Goal: Transaction & Acquisition: Purchase product/service

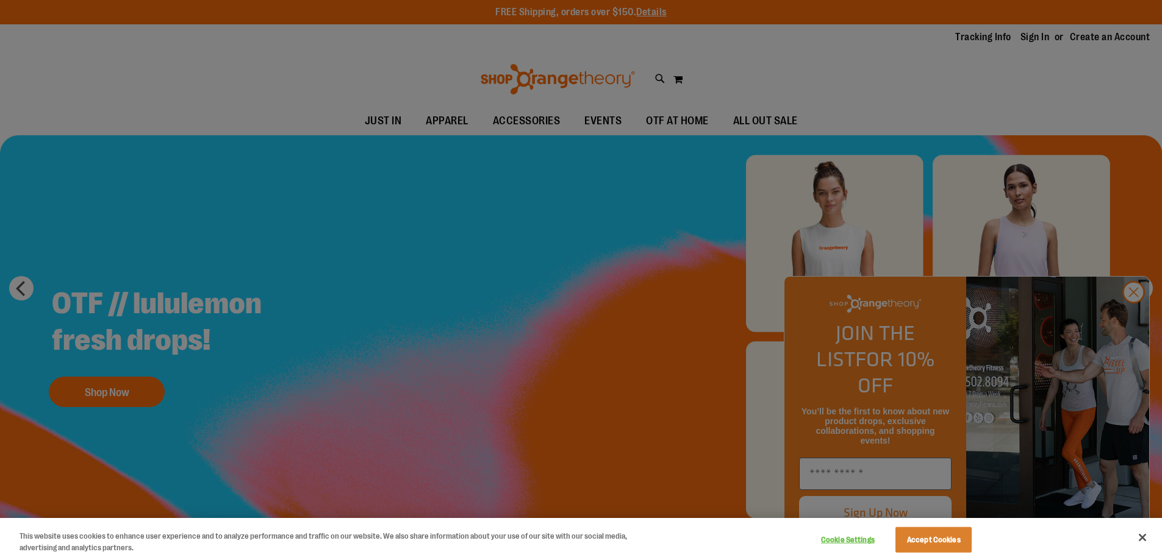
drag, startPoint x: 1132, startPoint y: 316, endPoint x: 1127, endPoint y: 310, distance: 7.3
click at [1132, 315] on div at bounding box center [581, 280] width 1162 height 560
click at [1135, 317] on div at bounding box center [581, 280] width 1162 height 560
click at [1135, 316] on div at bounding box center [581, 280] width 1162 height 560
click at [1141, 537] on button "Close" at bounding box center [1142, 537] width 27 height 27
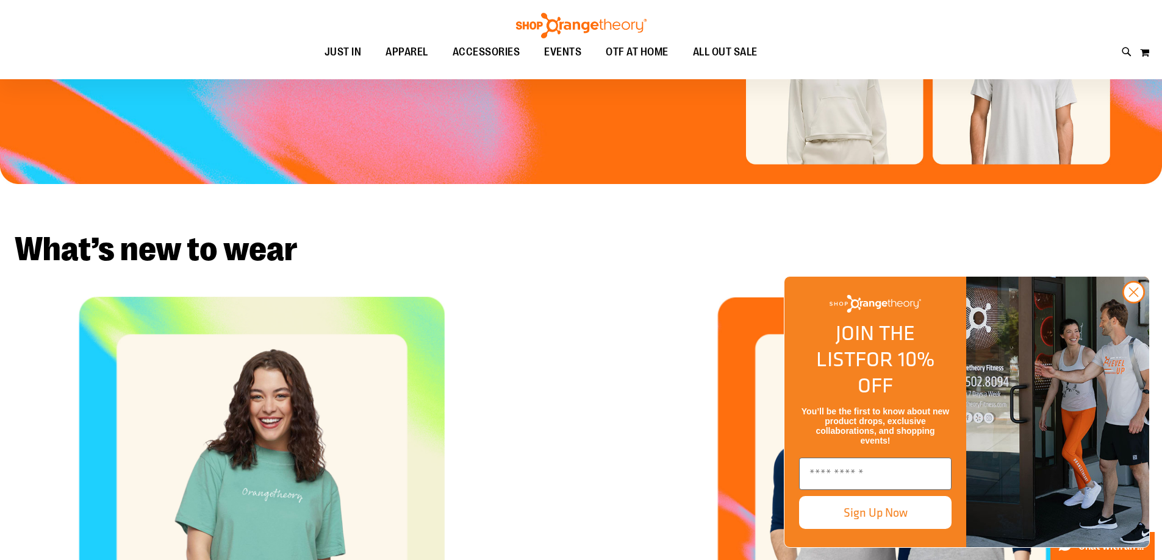
scroll to position [365, 0]
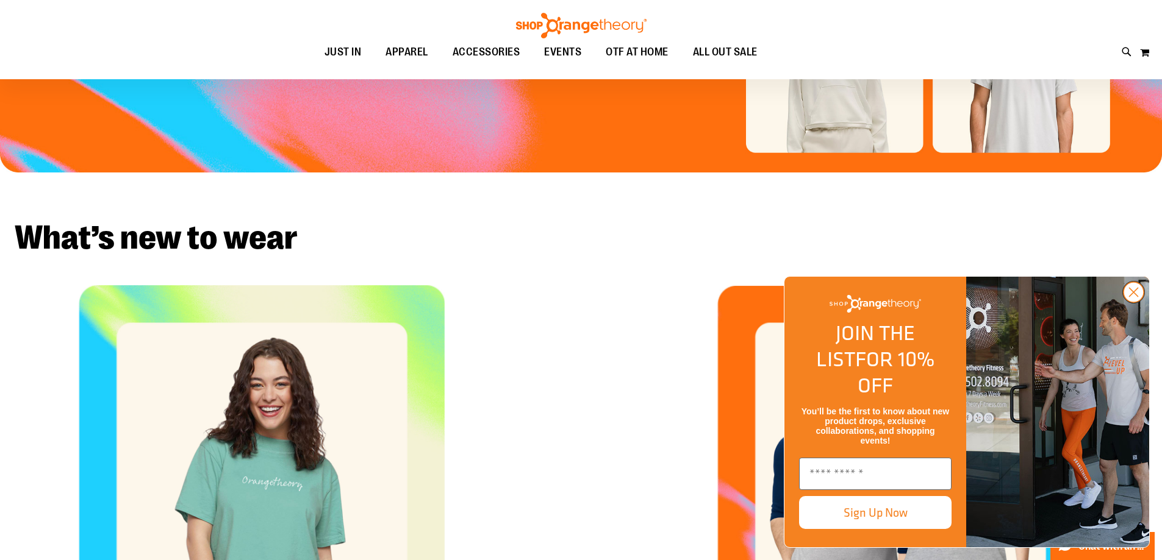
click at [1132, 302] on circle "Close dialog" at bounding box center [1133, 292] width 20 height 20
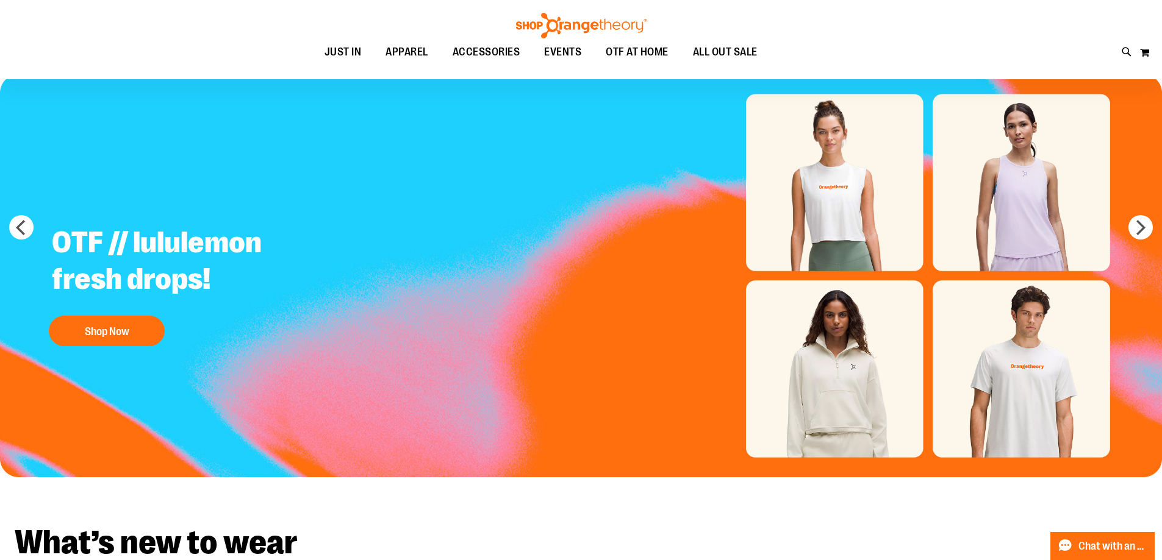
scroll to position [0, 0]
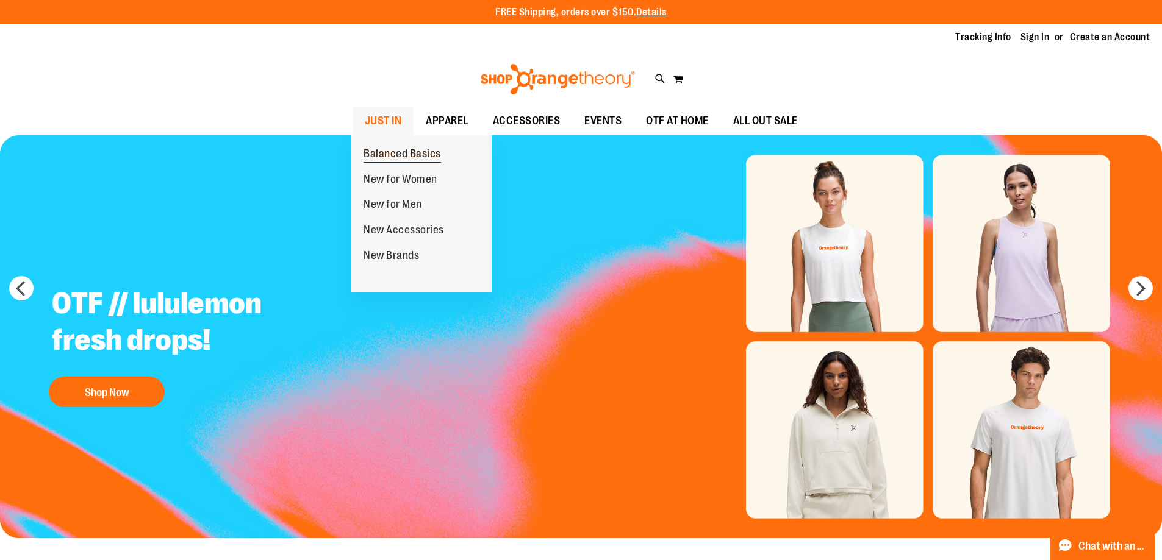
click at [396, 157] on span "Balanced Basics" at bounding box center [401, 155] width 77 height 15
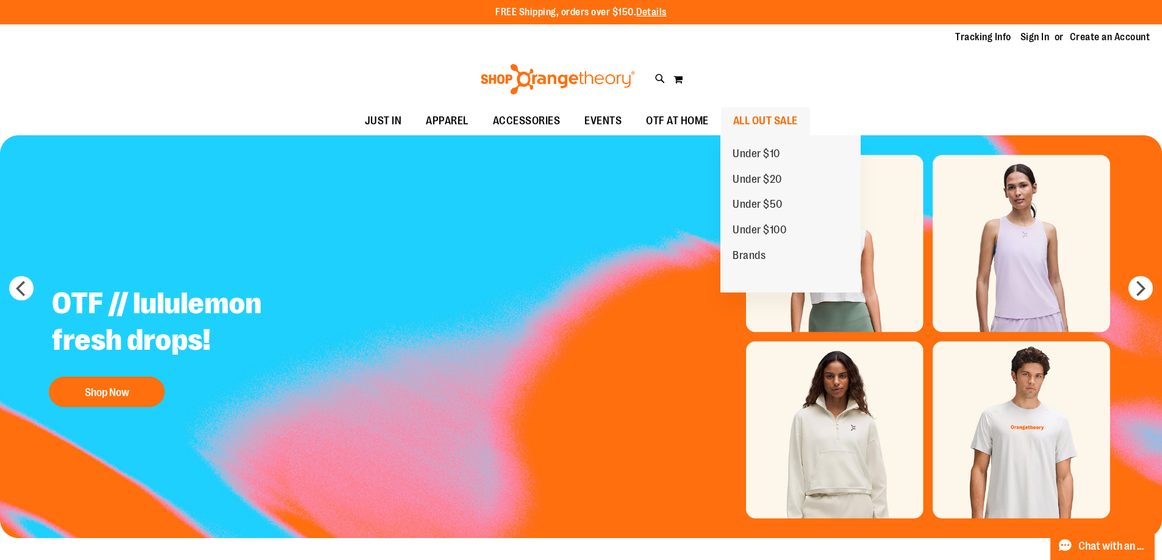
click at [774, 120] on span "ALL OUT SALE" at bounding box center [765, 120] width 65 height 27
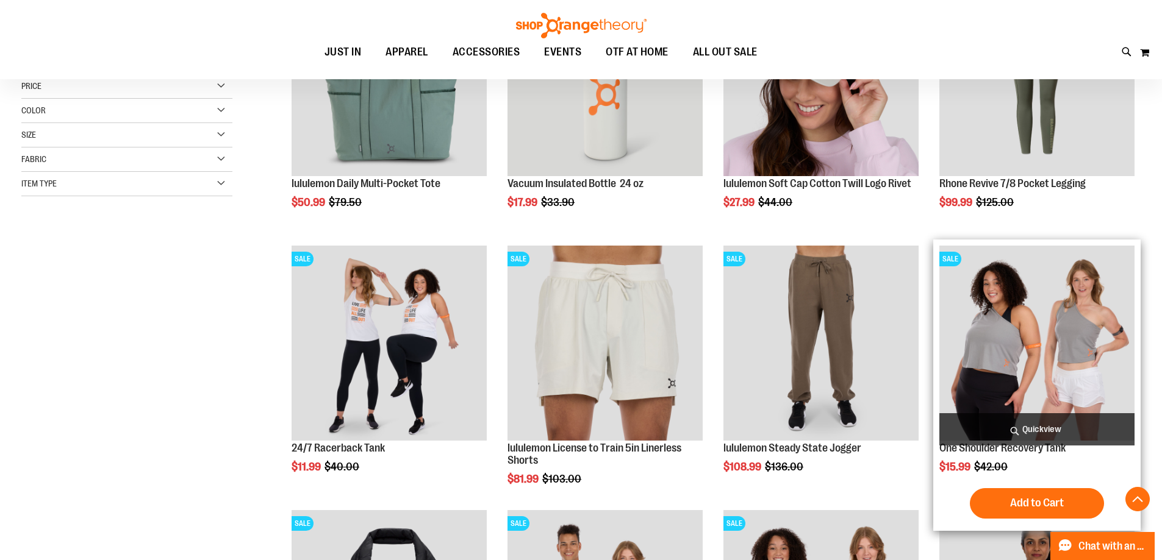
scroll to position [365, 0]
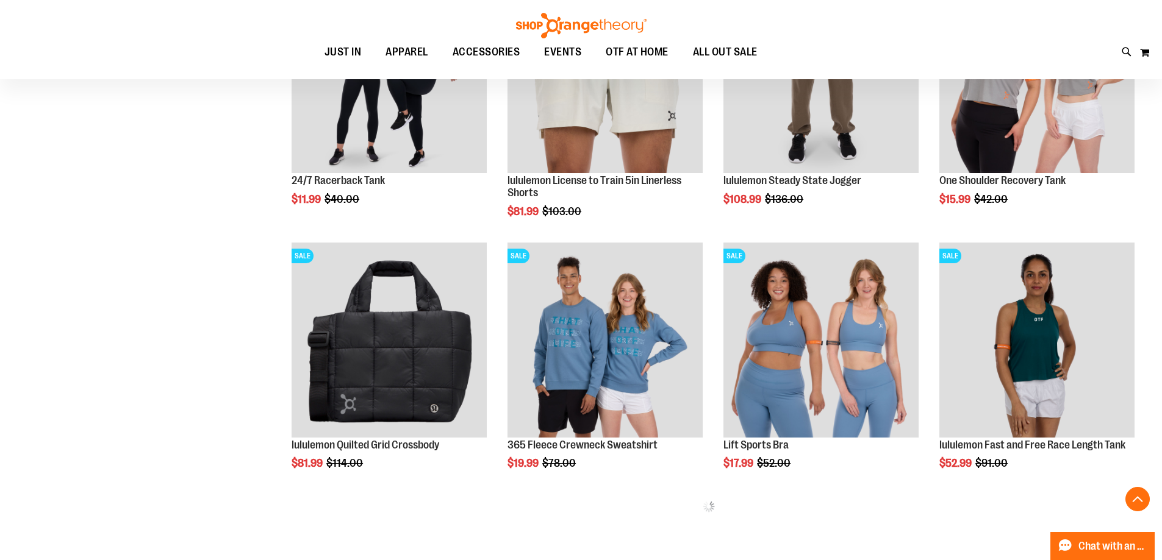
scroll to position [60, 0]
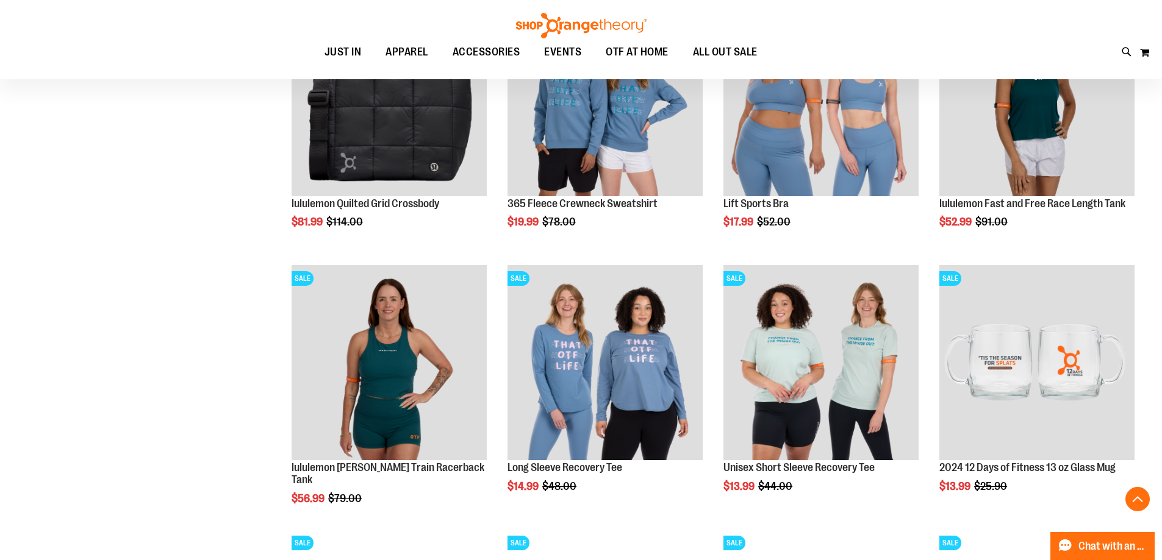
scroll to position [792, 0]
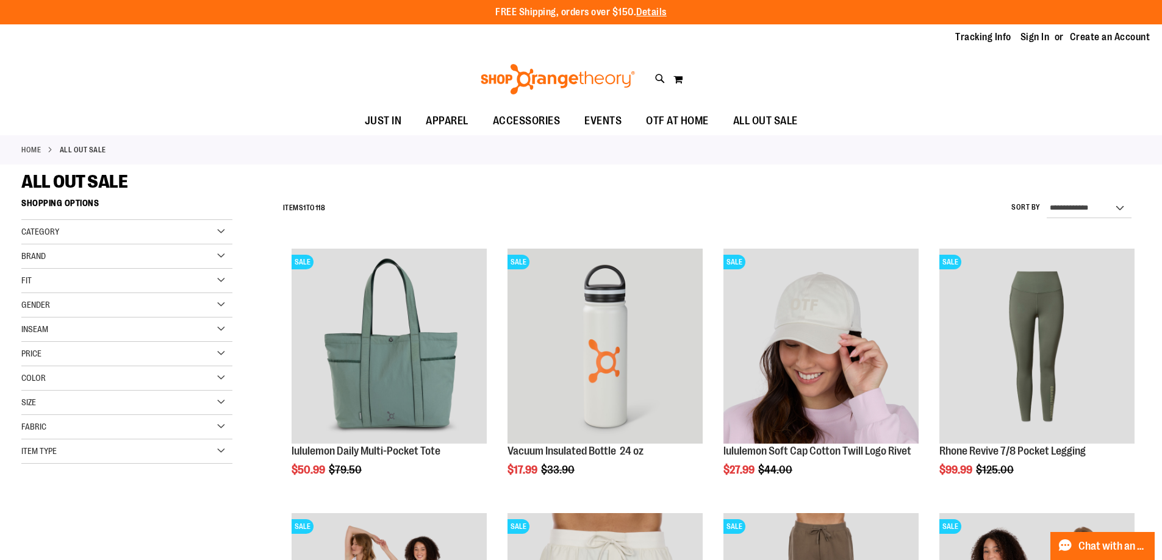
click at [1029, 207] on label "Sort By" at bounding box center [1025, 207] width 29 height 10
click at [1046, 207] on select "**********" at bounding box center [1088, 209] width 85 height 20
click at [1024, 207] on label "Sort By" at bounding box center [1025, 207] width 29 height 10
click at [1046, 207] on select "**********" at bounding box center [1088, 209] width 85 height 20
click at [1127, 208] on select "**********" at bounding box center [1088, 209] width 85 height 20
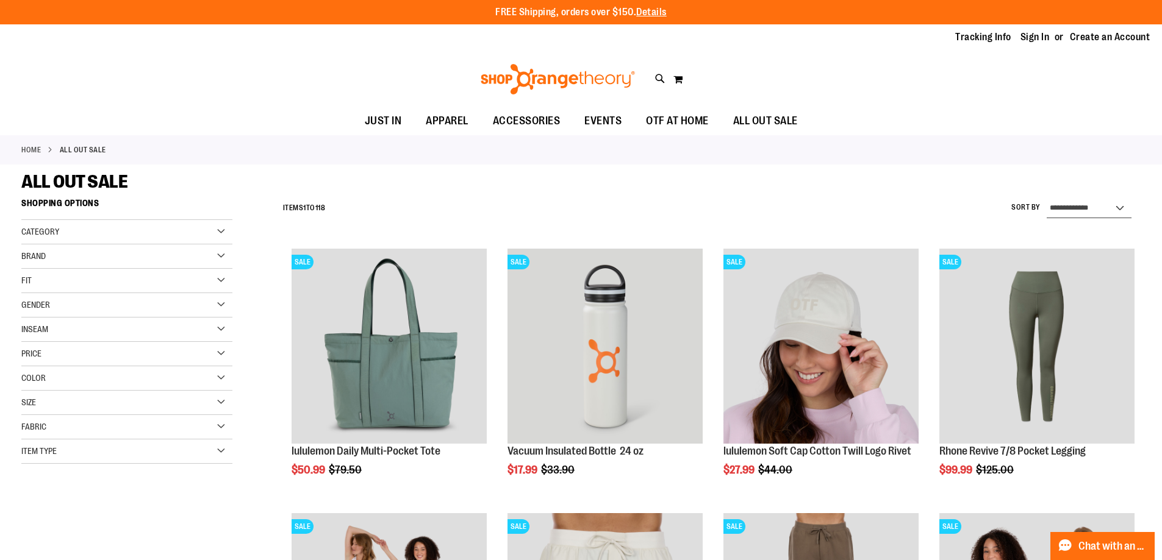
select select "*********"
click at [1046, 199] on select "**********" at bounding box center [1088, 209] width 85 height 20
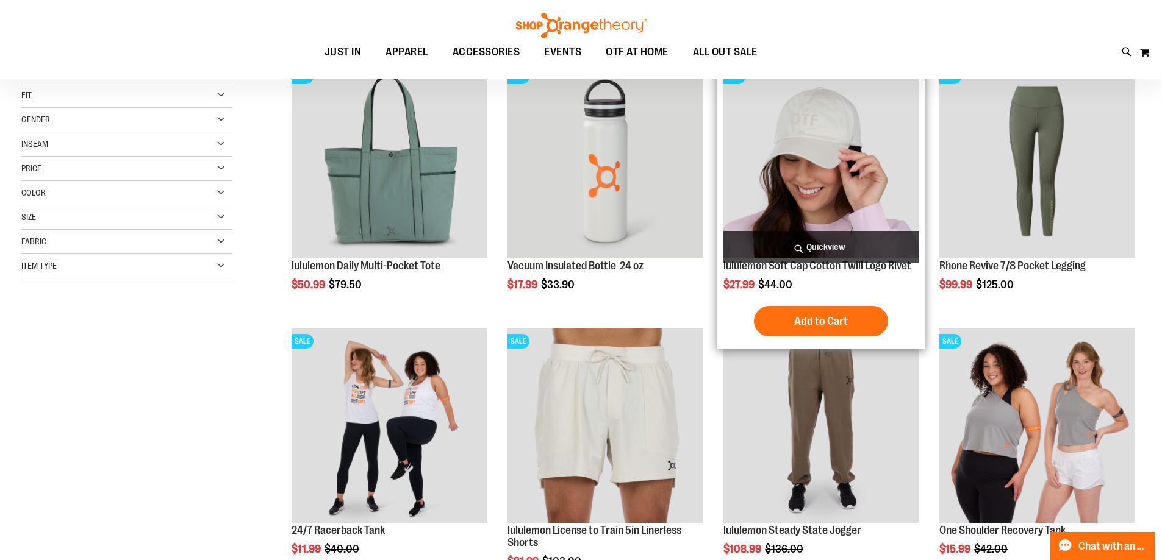
scroll to position [193, 0]
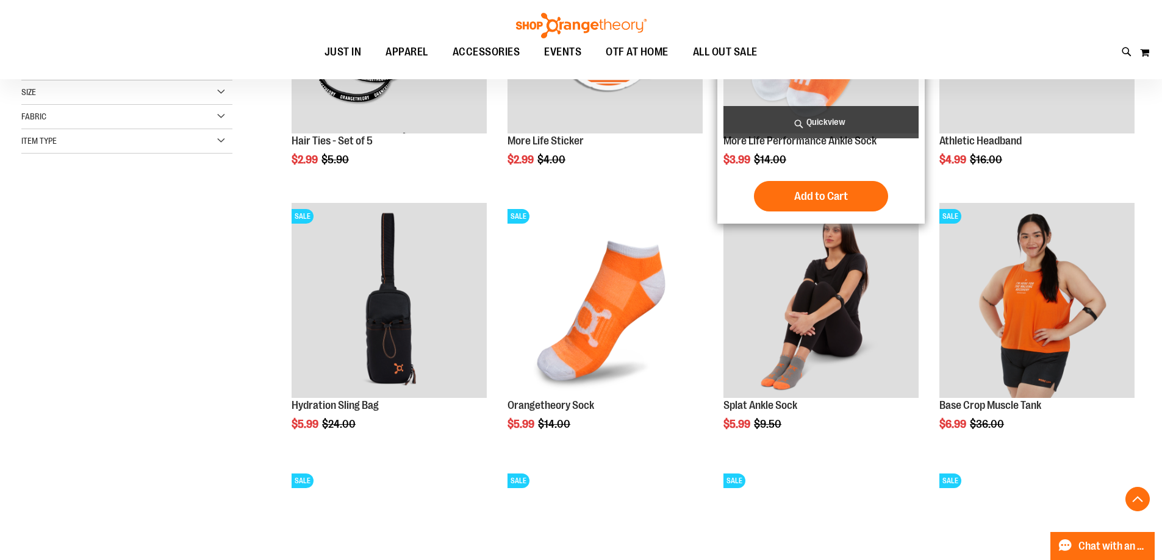
scroll to position [315, 0]
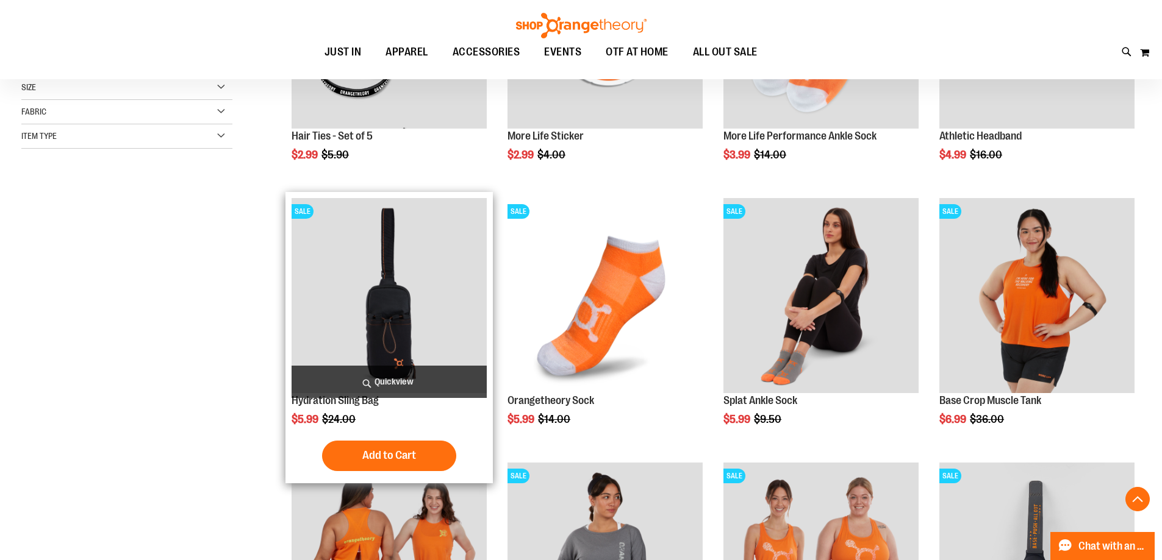
click at [371, 316] on img "product" at bounding box center [388, 295] width 195 height 195
click at [393, 380] on span "Quickview" at bounding box center [388, 382] width 195 height 32
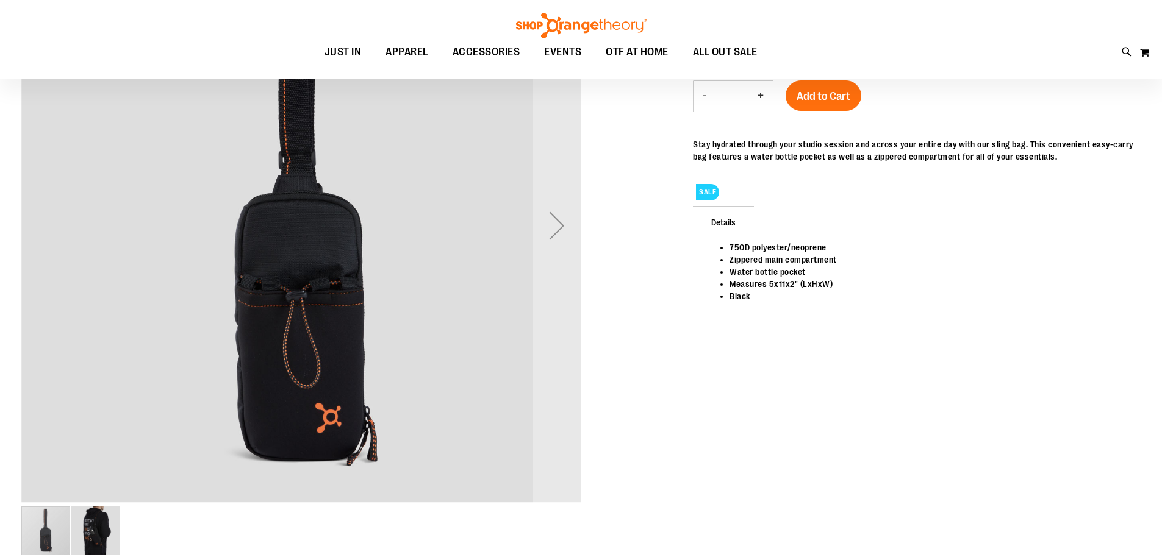
scroll to position [121, 0]
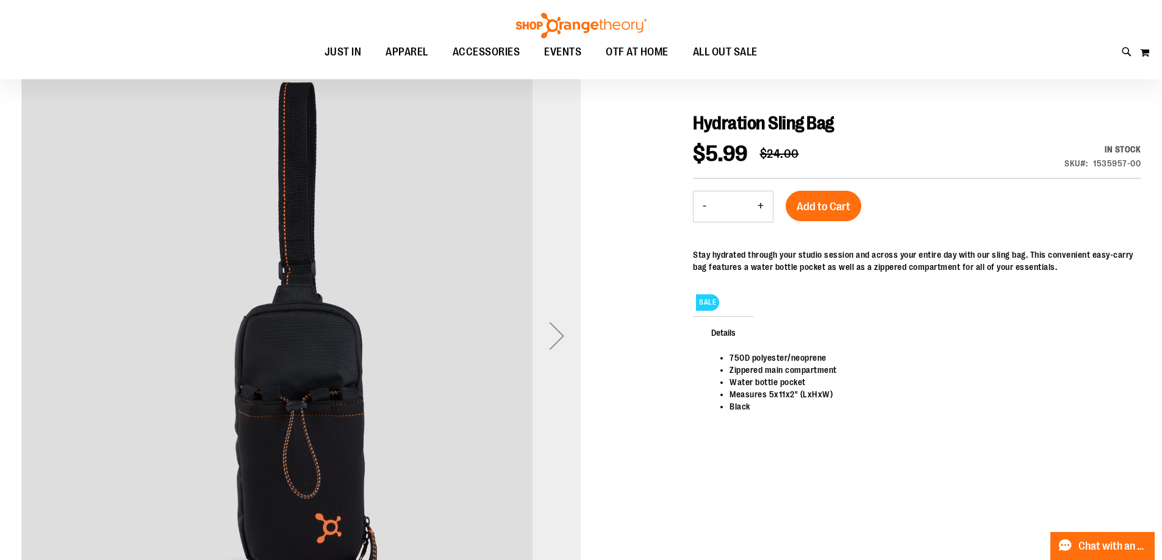
click at [566, 337] on div "Next" at bounding box center [556, 336] width 49 height 49
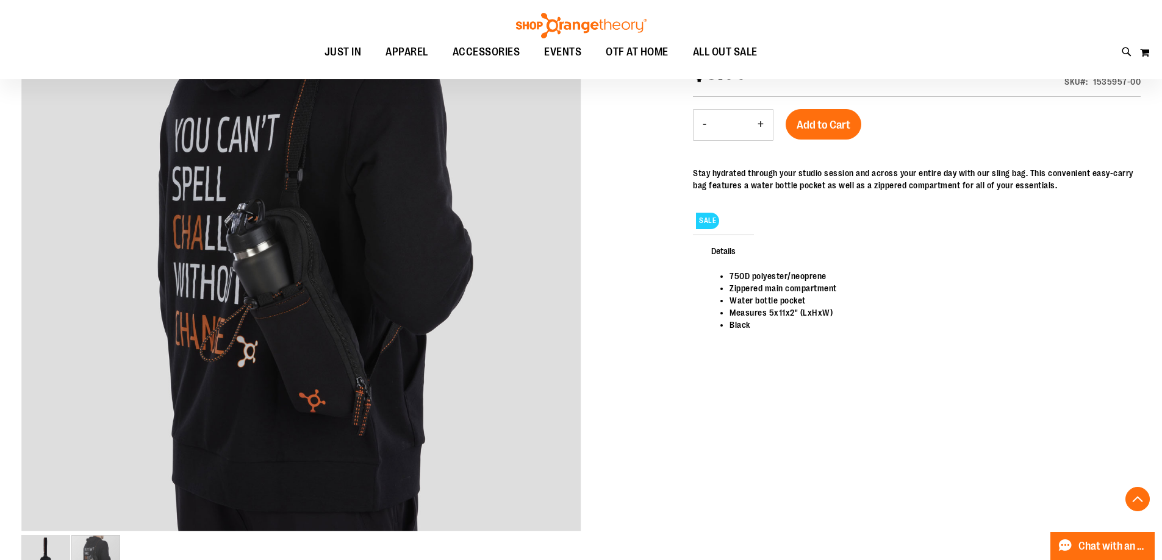
scroll to position [182, 0]
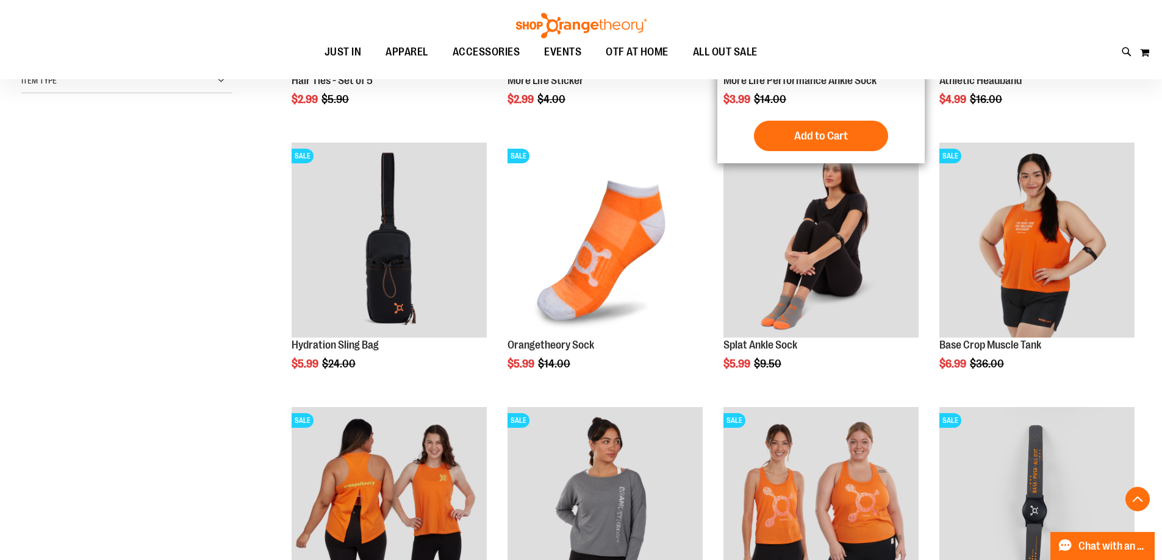
scroll to position [375, 0]
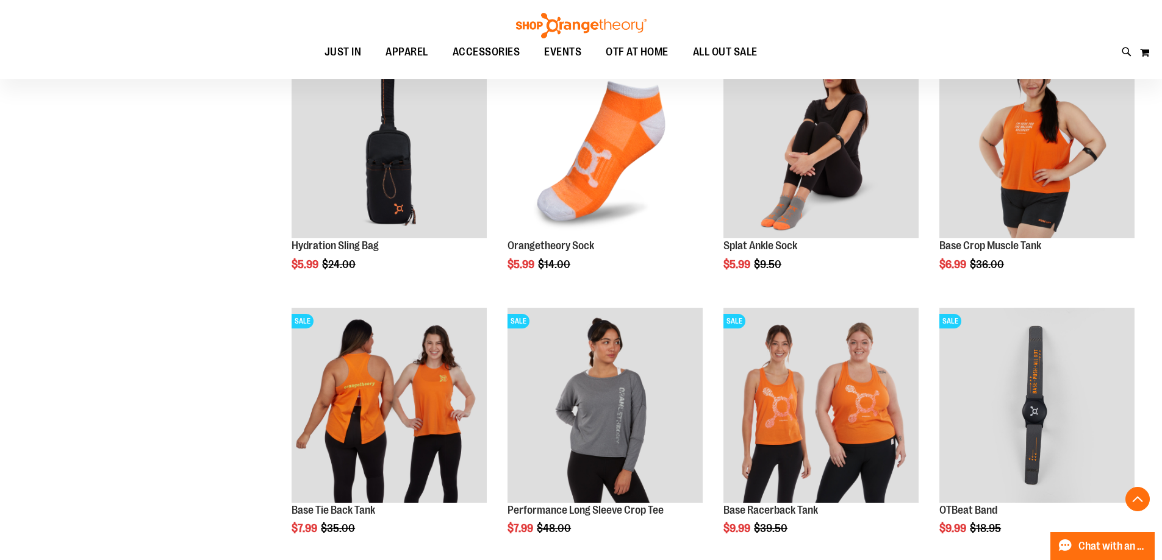
scroll to position [558, 0]
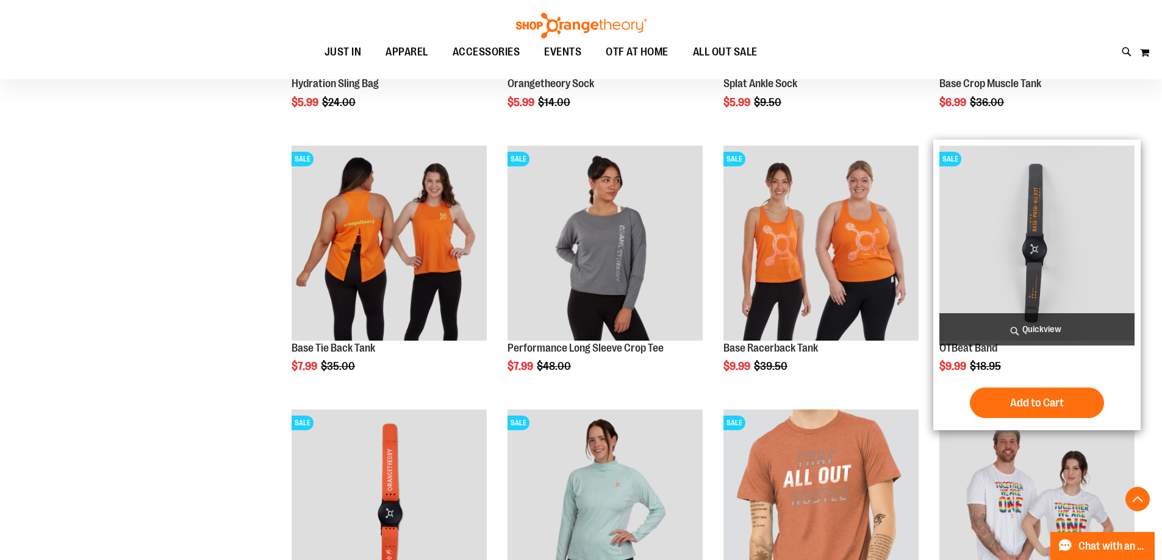
scroll to position [802, 0]
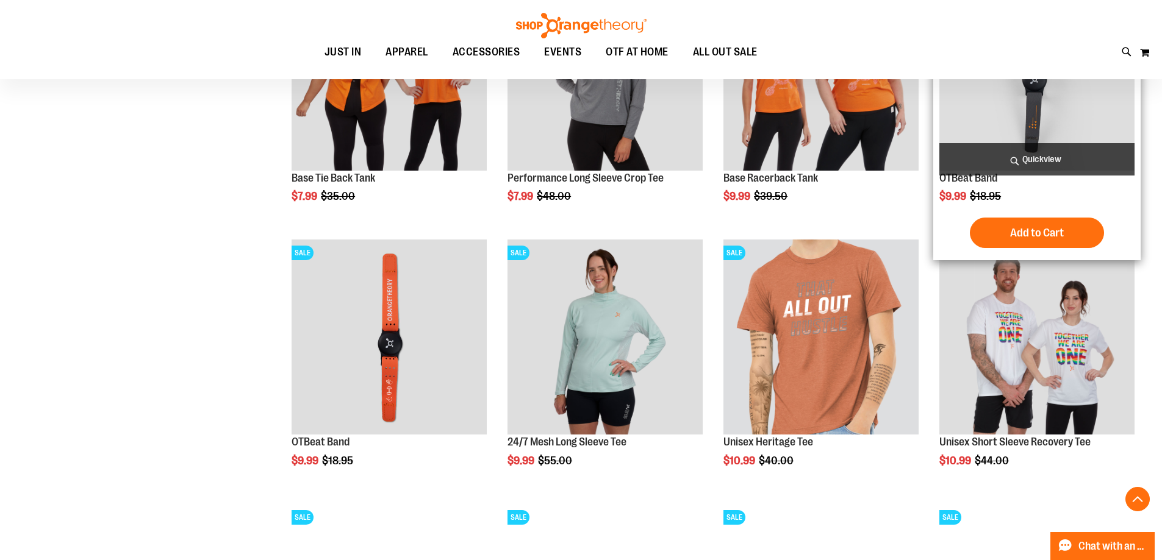
click at [1039, 110] on img "product" at bounding box center [1036, 73] width 195 height 195
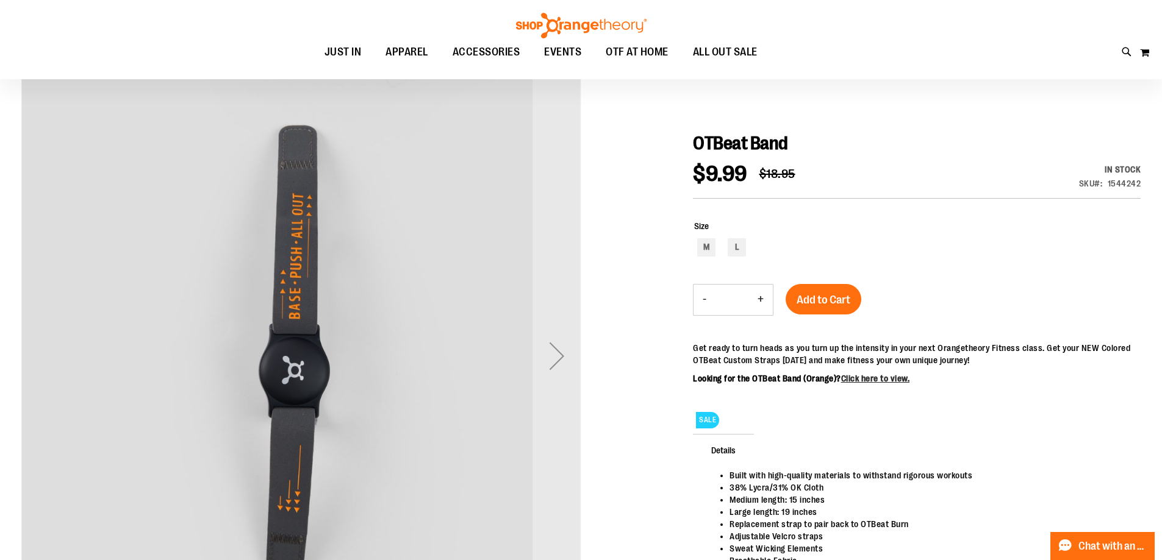
scroll to position [182, 0]
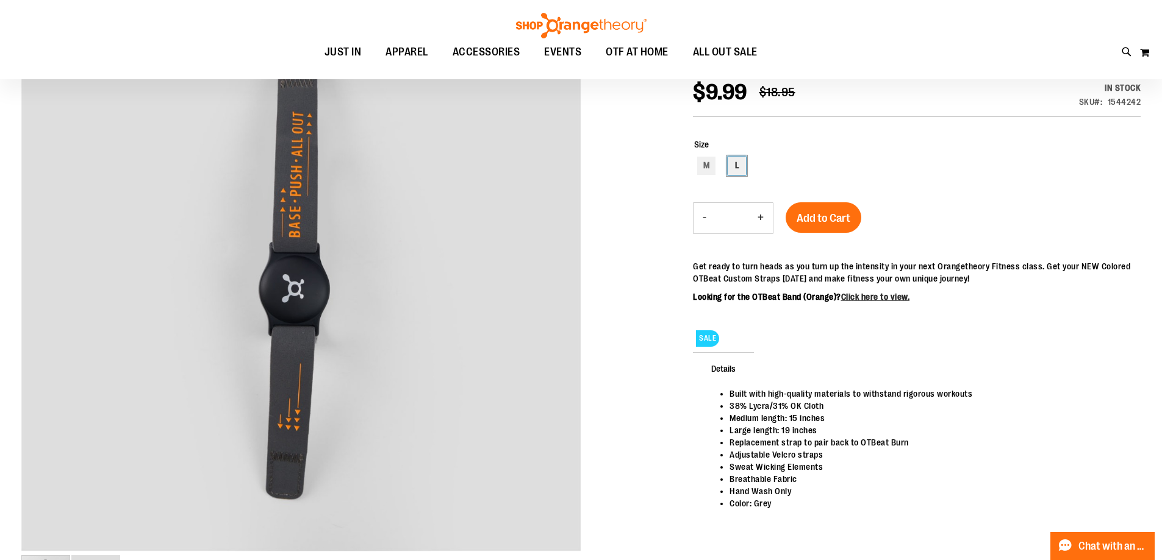
click at [737, 168] on div "L" at bounding box center [736, 166] width 18 height 18
type input "***"
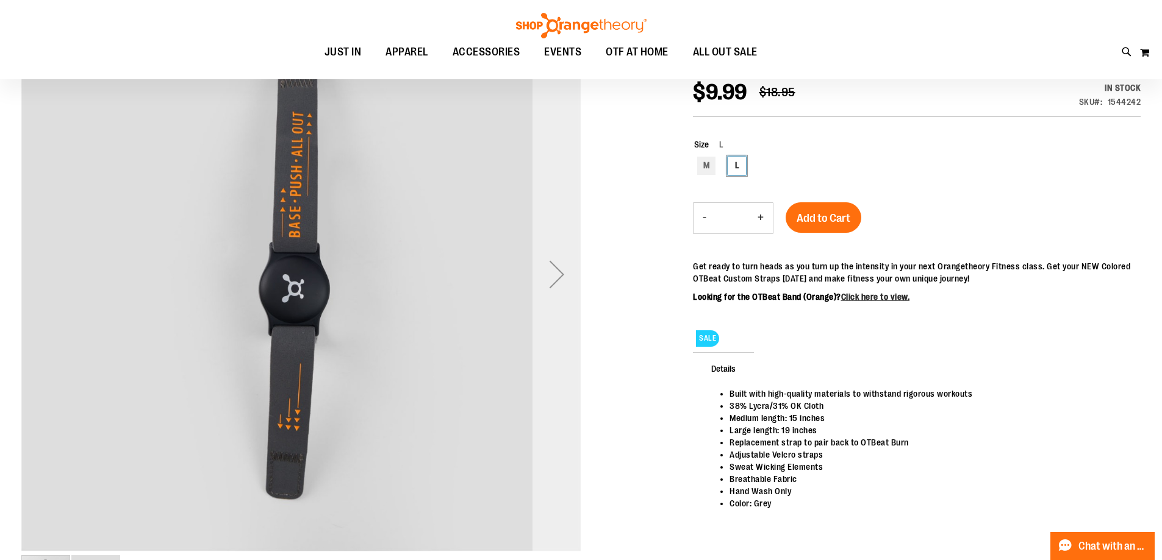
click at [557, 282] on div "Next" at bounding box center [556, 274] width 49 height 49
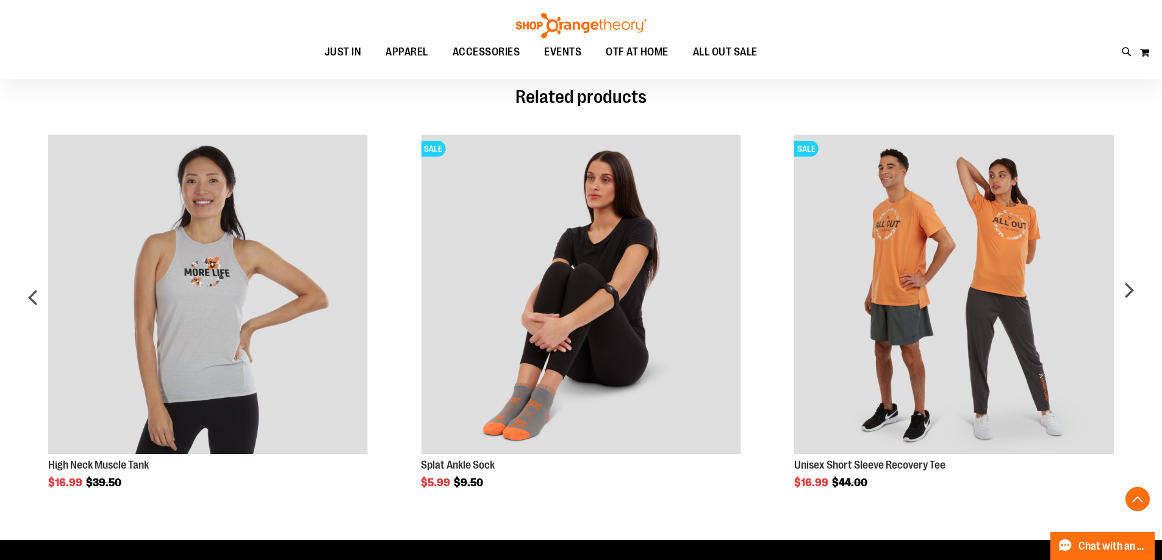
scroll to position [806, 0]
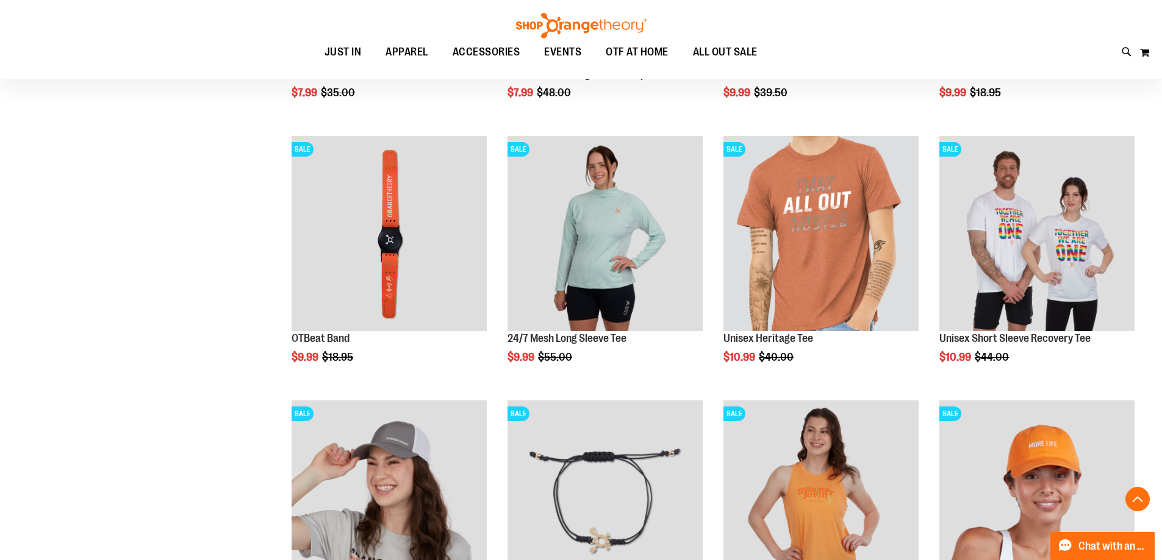
scroll to position [781, 0]
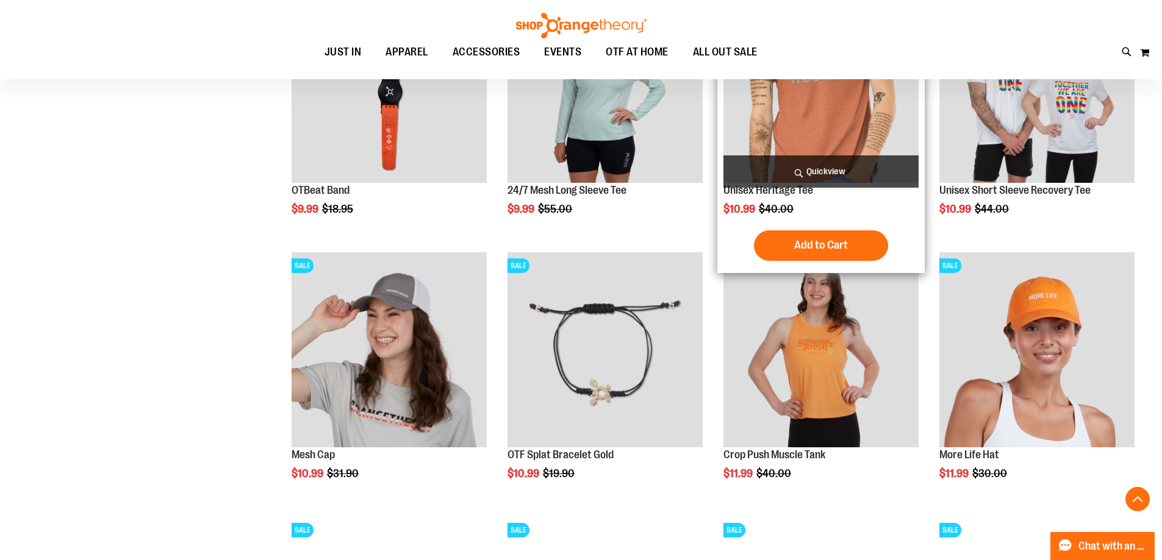
scroll to position [964, 0]
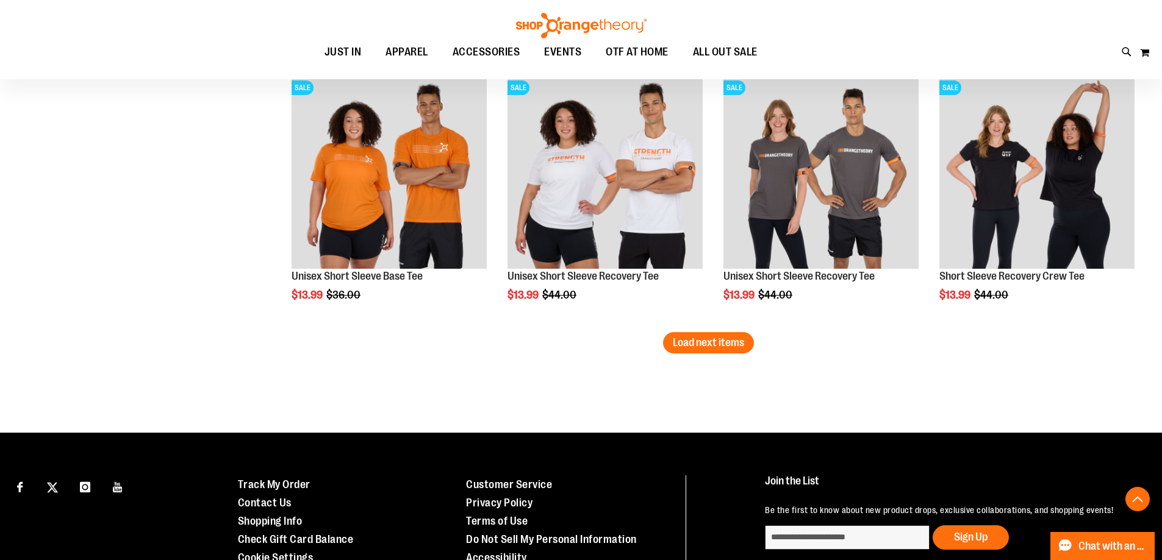
scroll to position [2184, 0]
